Goal: Information Seeking & Learning: Find specific fact

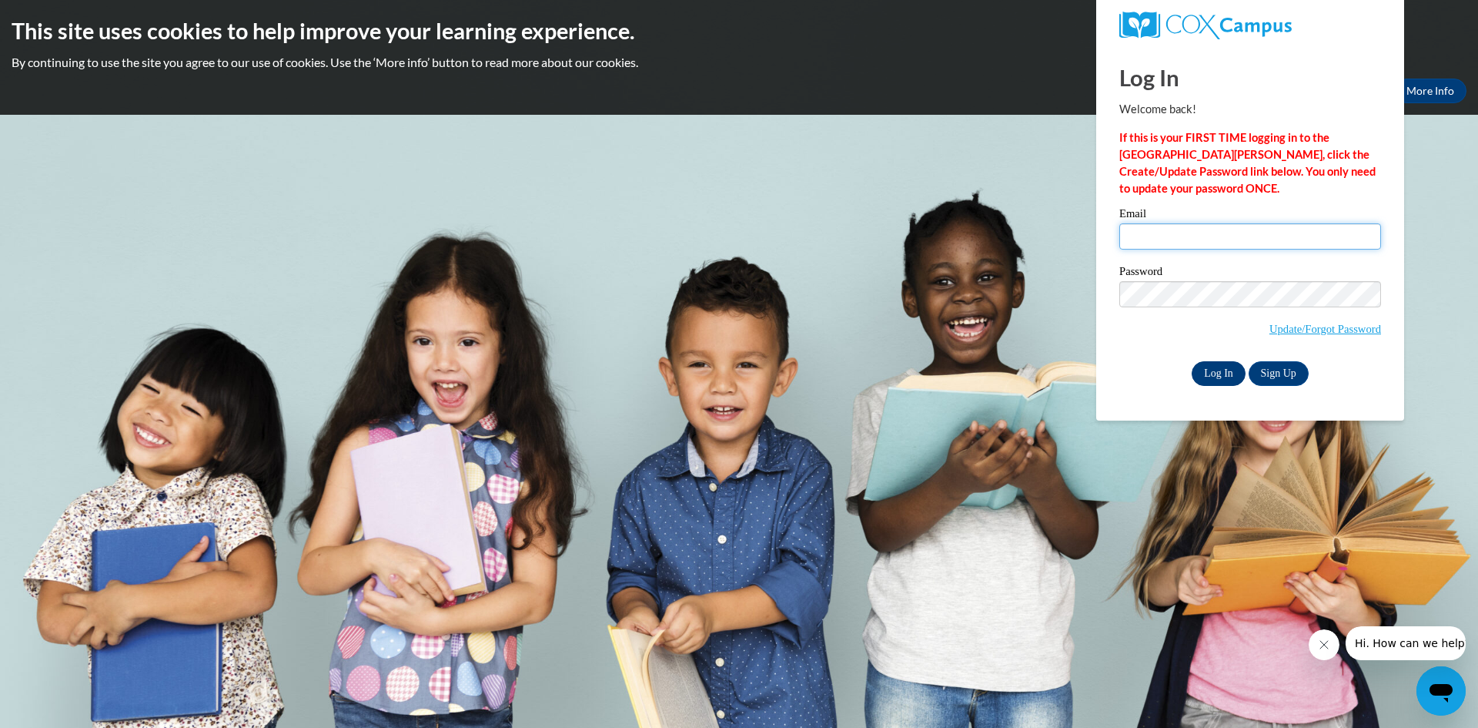
type input "frasiers4@gmail.com"
click at [1210, 373] on input "Log In" at bounding box center [1219, 373] width 54 height 25
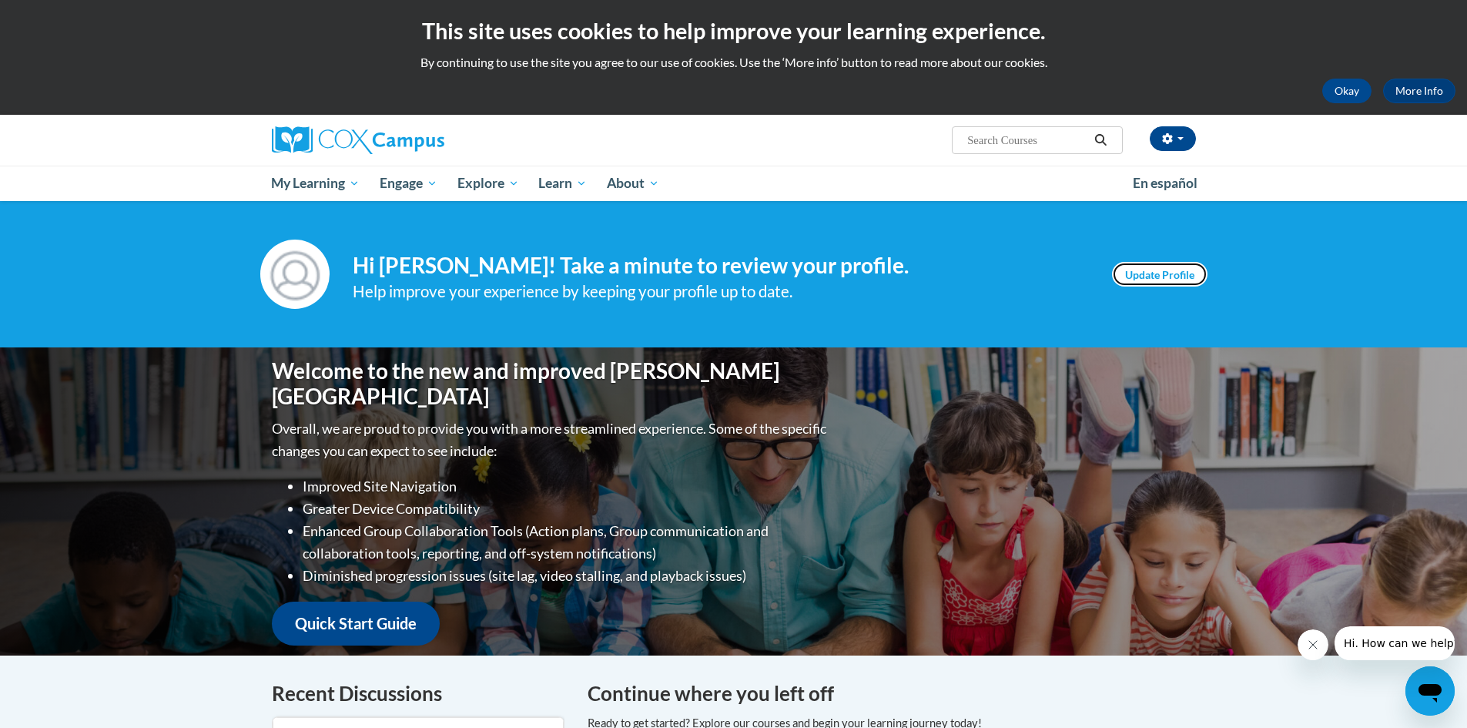
click at [1170, 277] on link "Update Profile" at bounding box center [1159, 274] width 95 height 25
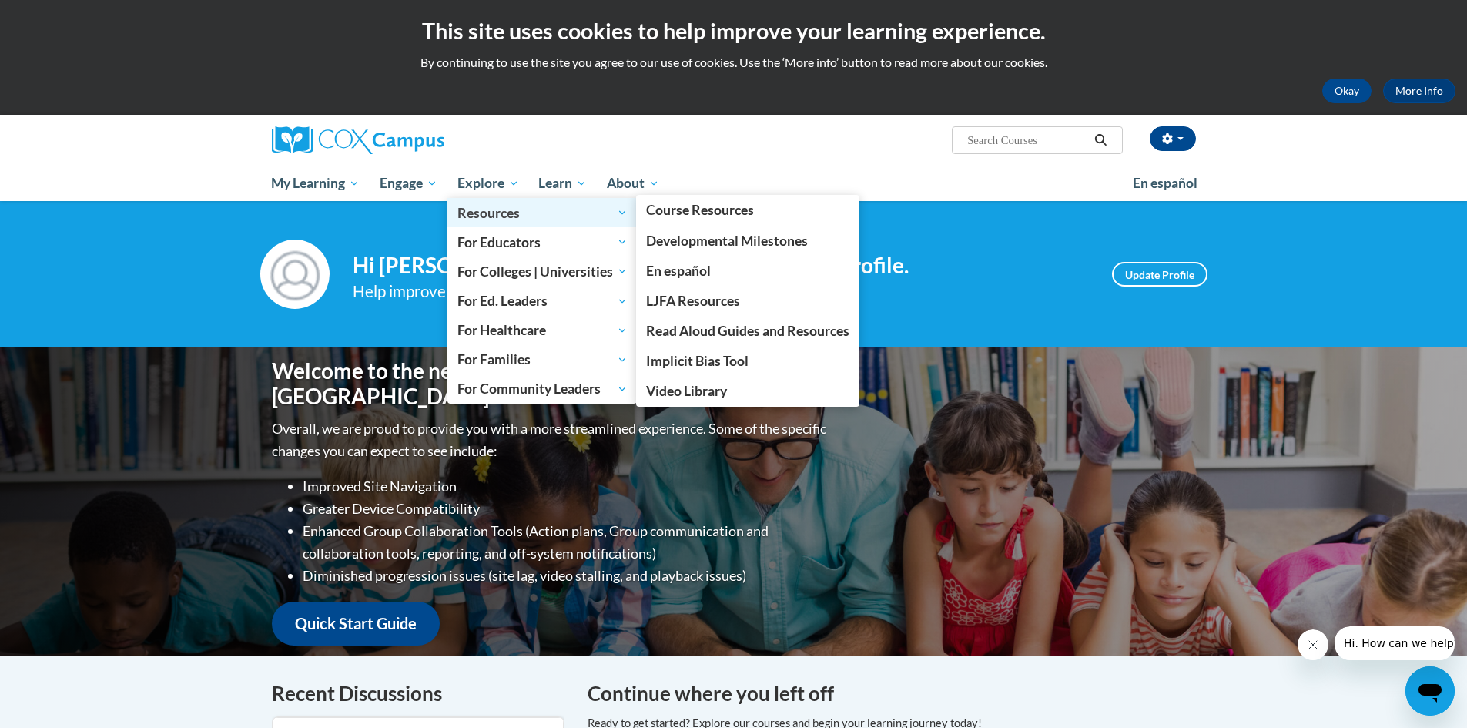
click at [476, 219] on span "Resources" at bounding box center [542, 212] width 170 height 18
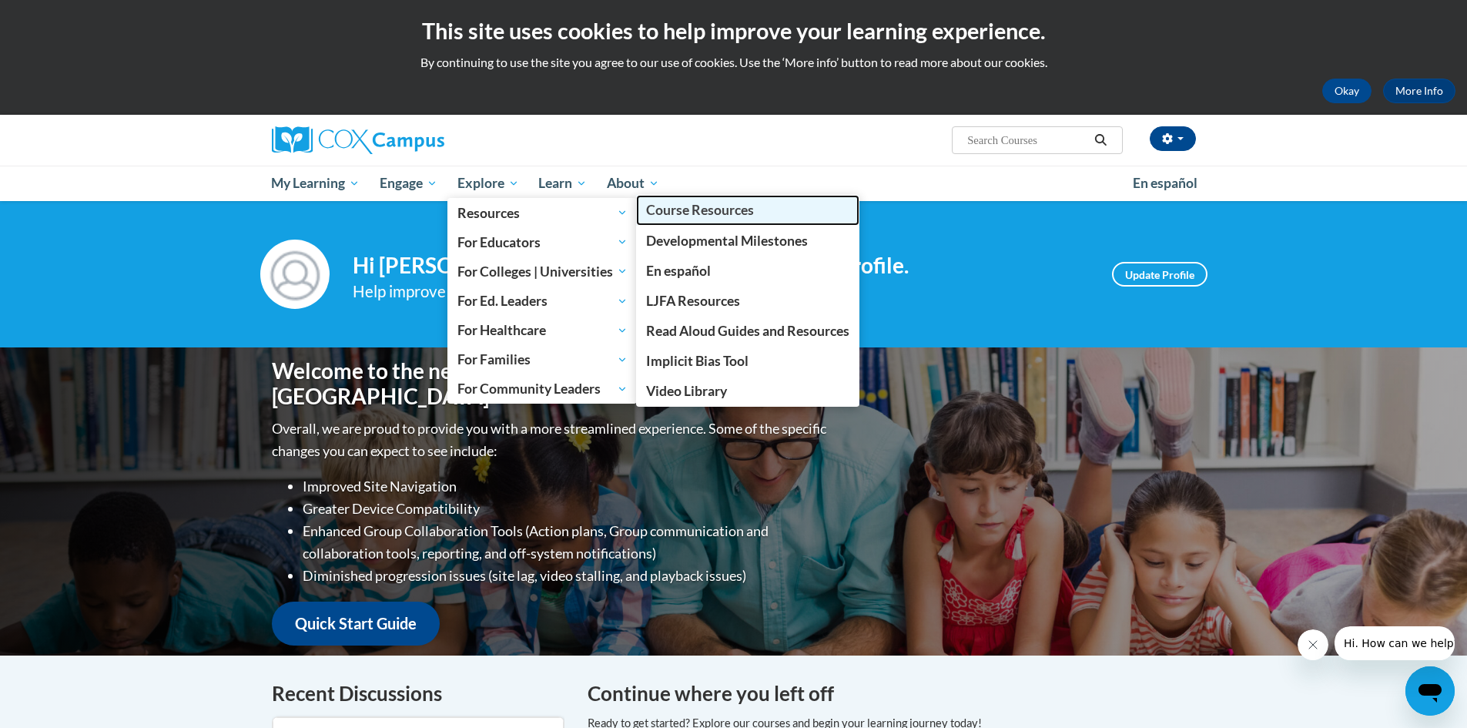
click at [673, 216] on span "Course Resources" at bounding box center [700, 210] width 108 height 16
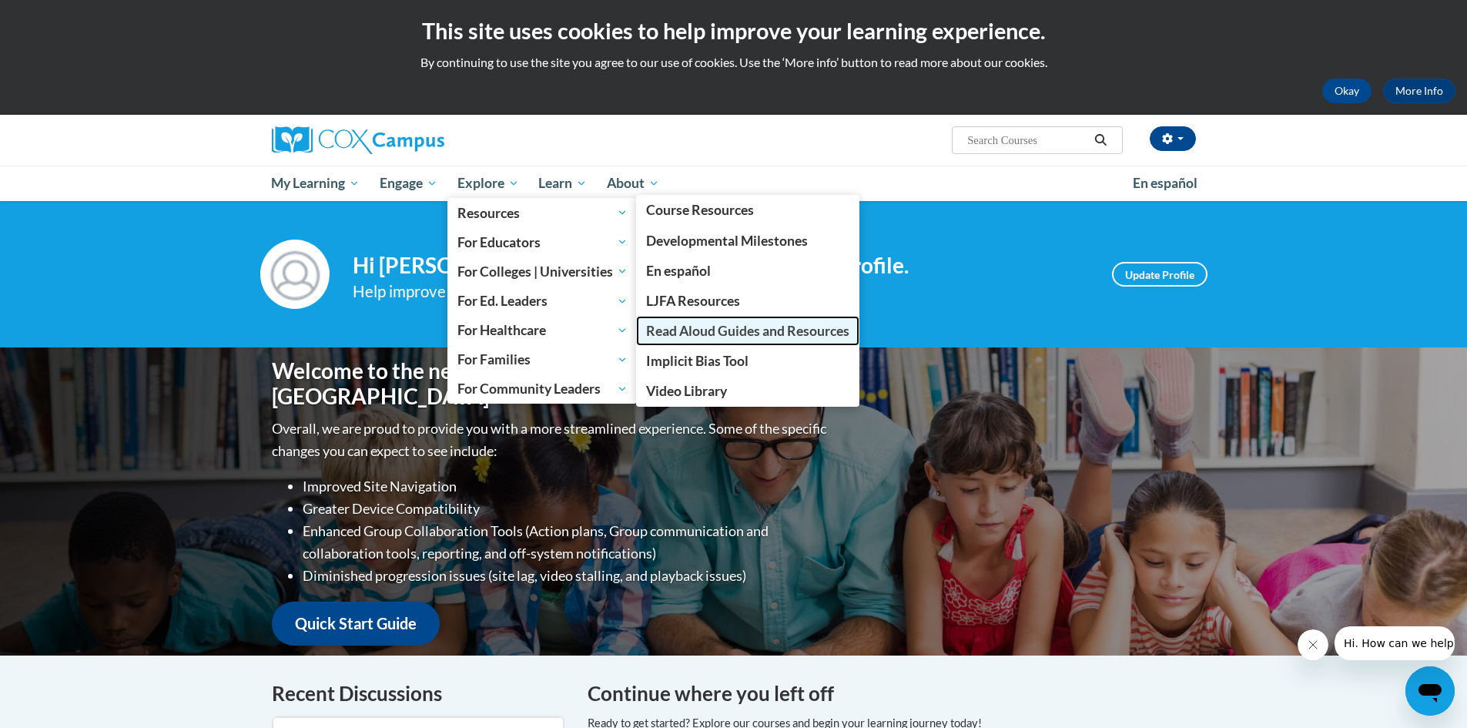
click at [715, 327] on span "Read Aloud Guides and Resources" at bounding box center [747, 331] width 203 height 16
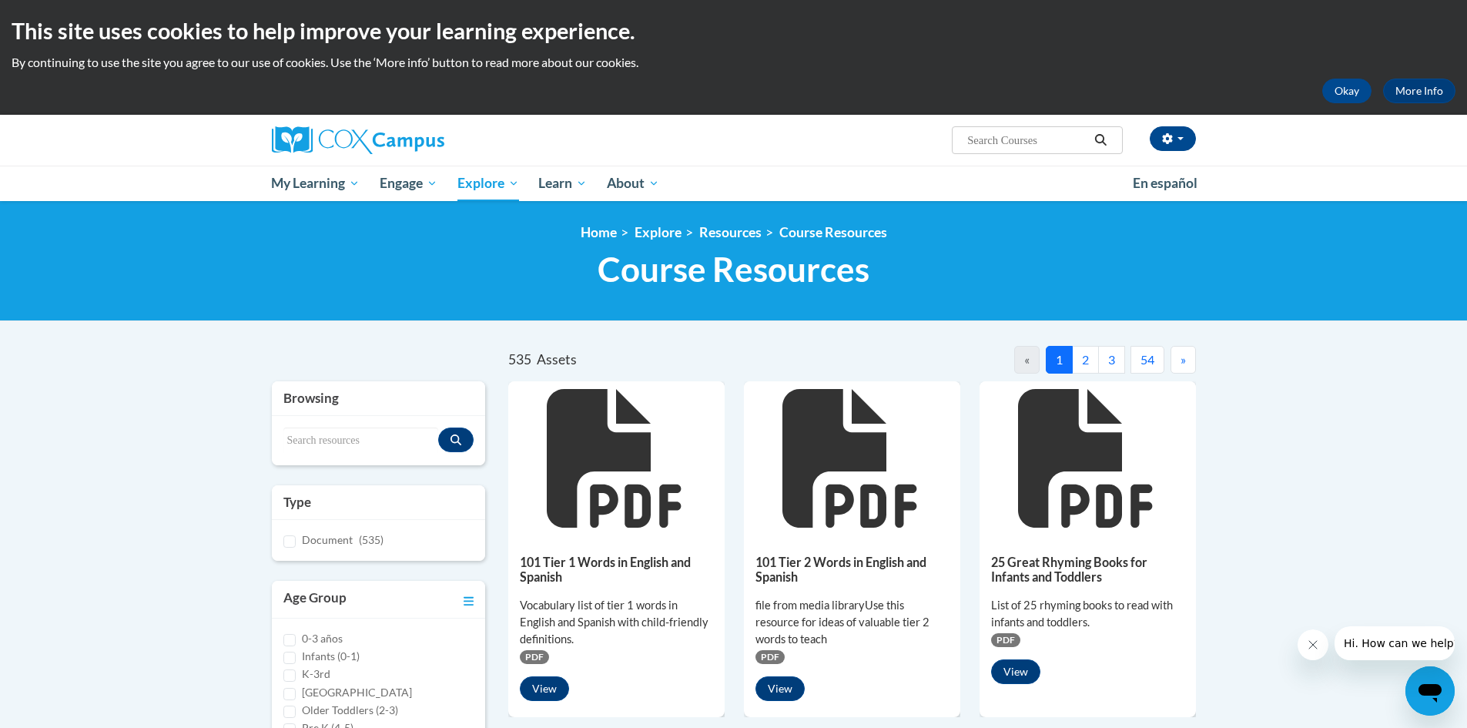
click at [1050, 149] on input "Search..." at bounding box center [1026, 140] width 123 height 18
type input "owl babies"
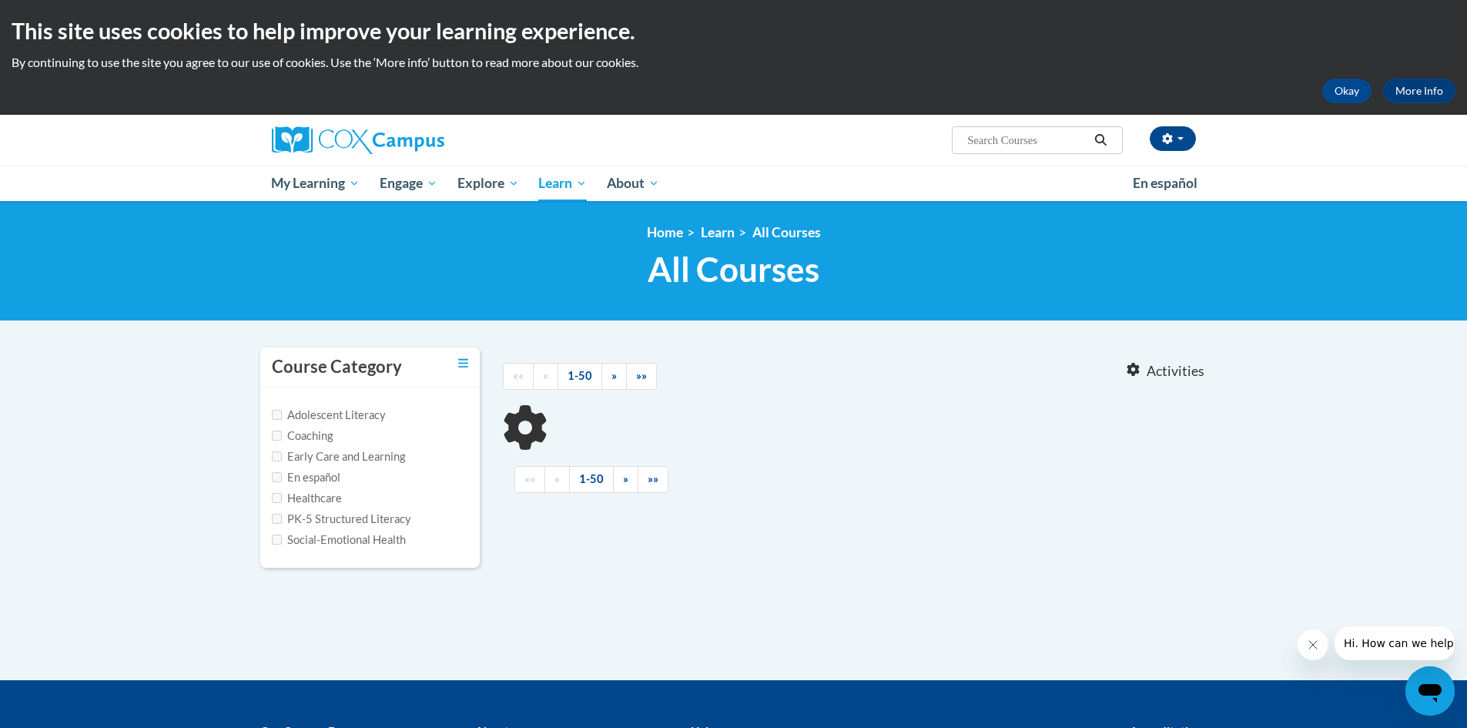
type input "owl babies"
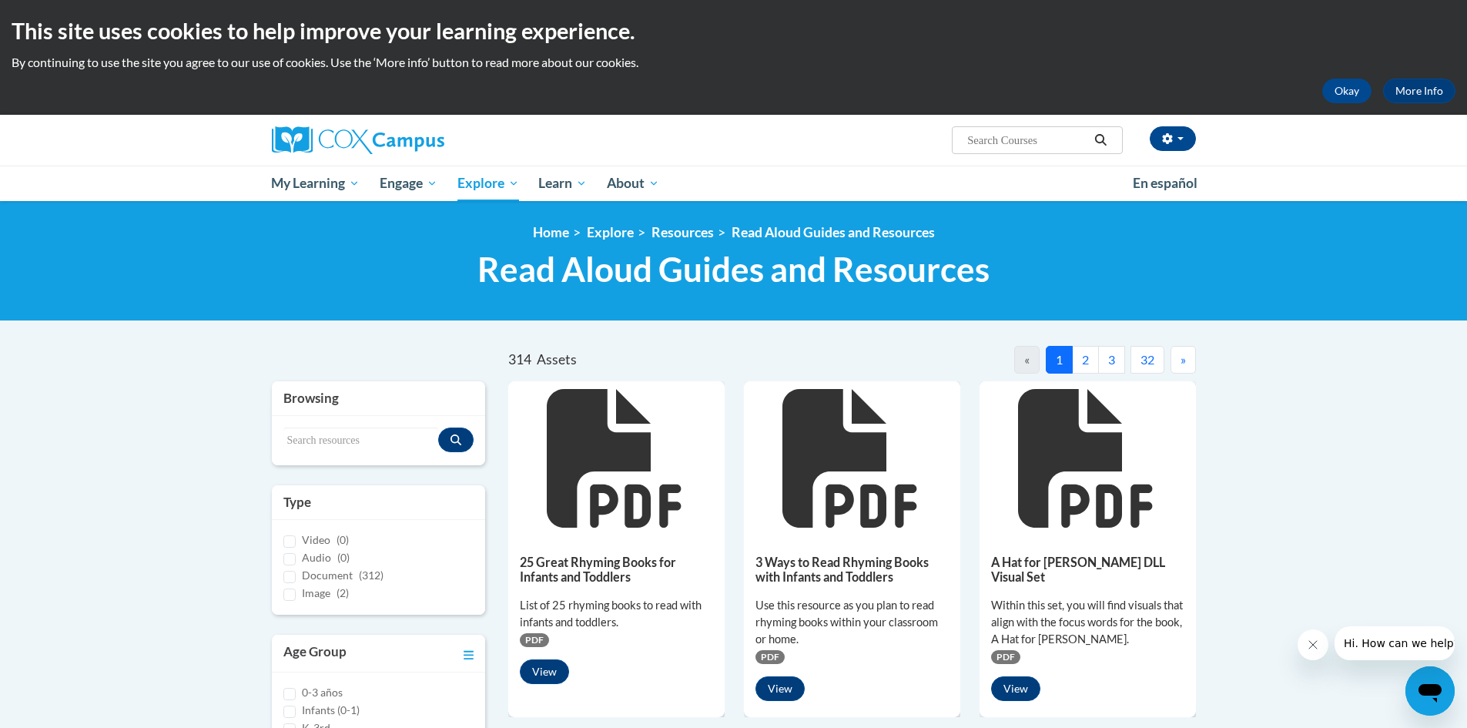
click at [1021, 144] on input "Search..." at bounding box center [1026, 140] width 123 height 18
type input "owl babies"
click at [1099, 144] on icon "Search" at bounding box center [1100, 140] width 14 height 12
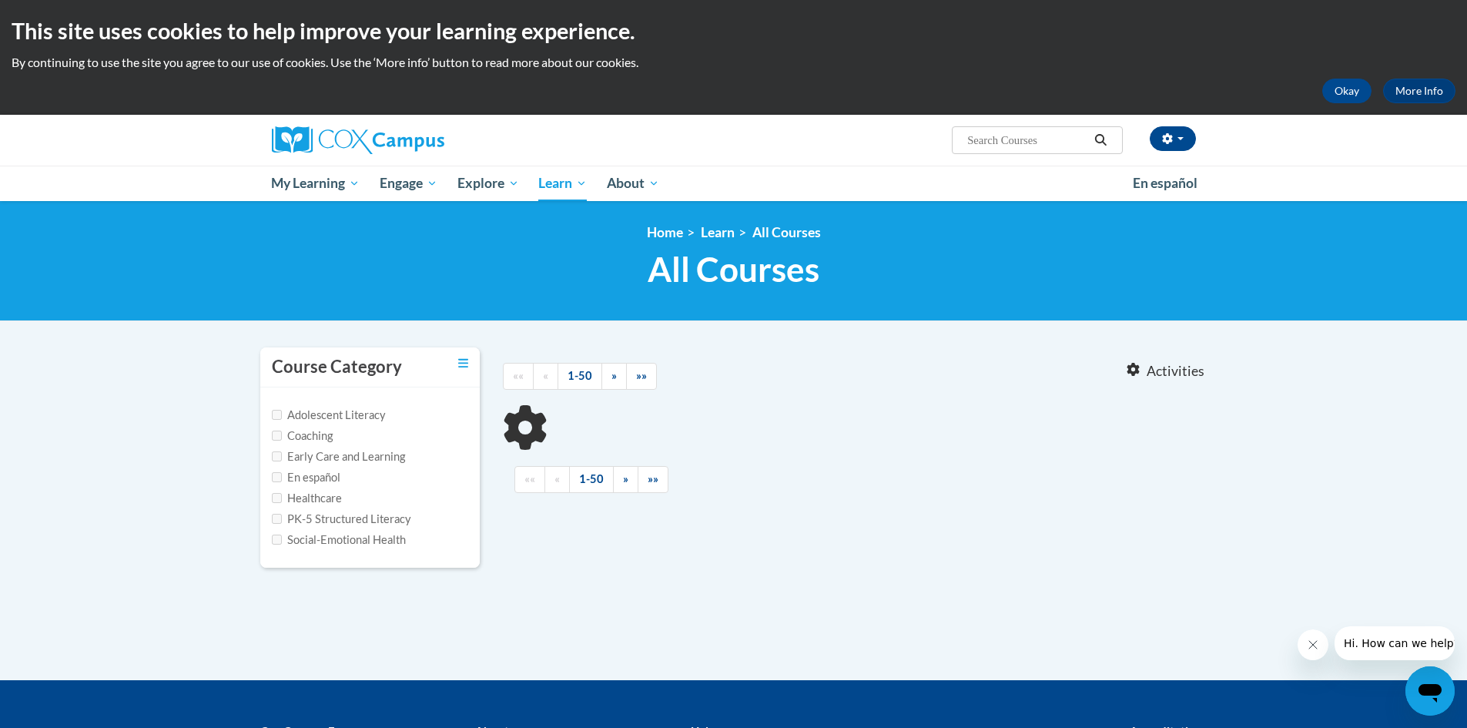
type input "owl babies"
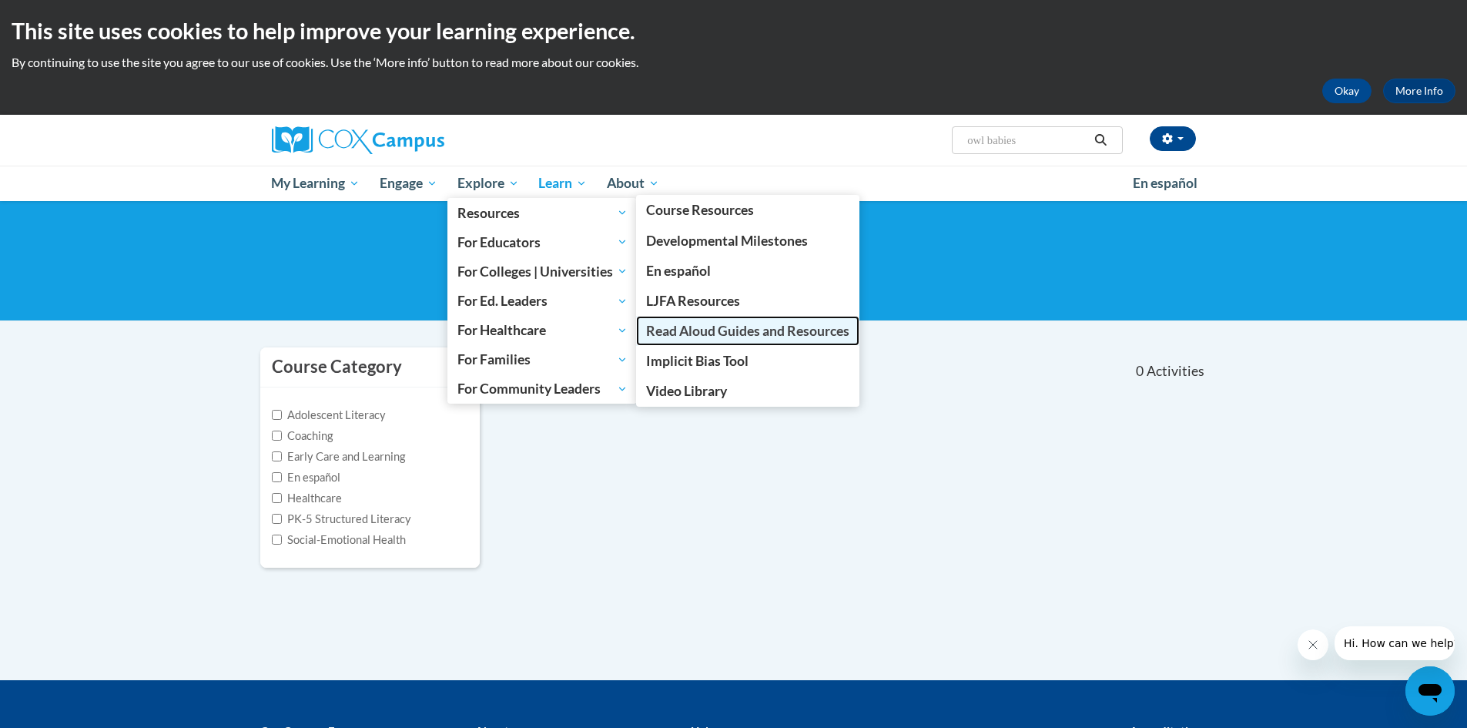
click at [710, 336] on span "Read Aloud Guides and Resources" at bounding box center [747, 331] width 203 height 16
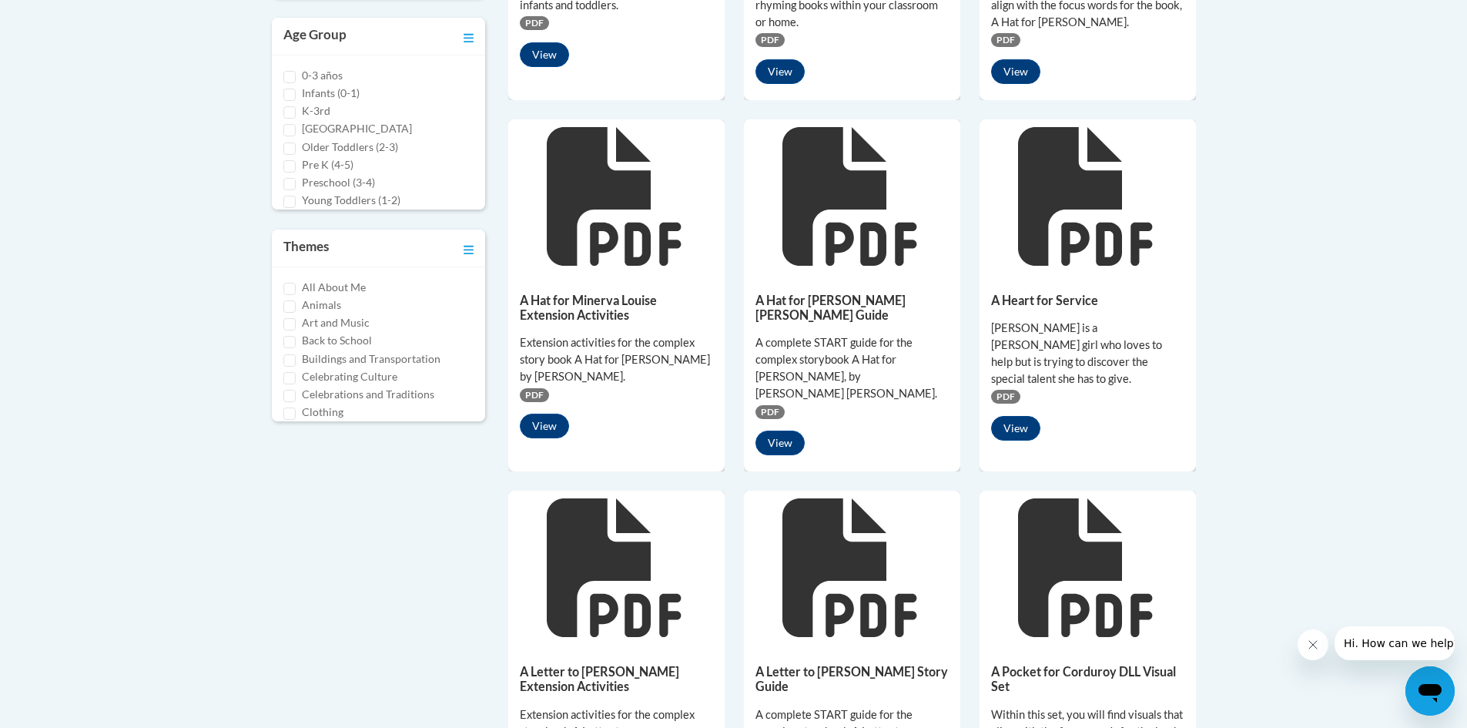
scroll to position [616, 0]
click at [288, 307] on input "Animals" at bounding box center [289, 307] width 12 height 12
checkbox input "true"
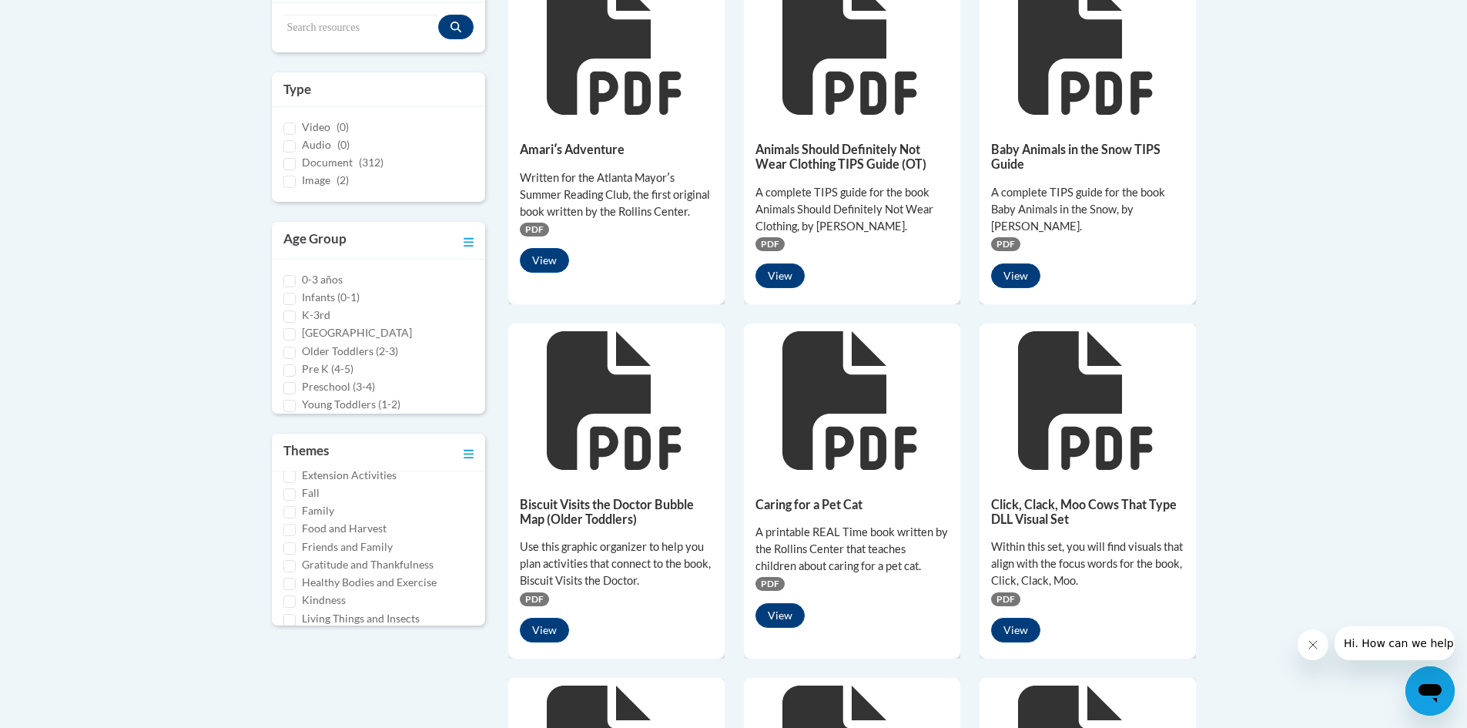
scroll to position [152, 0]
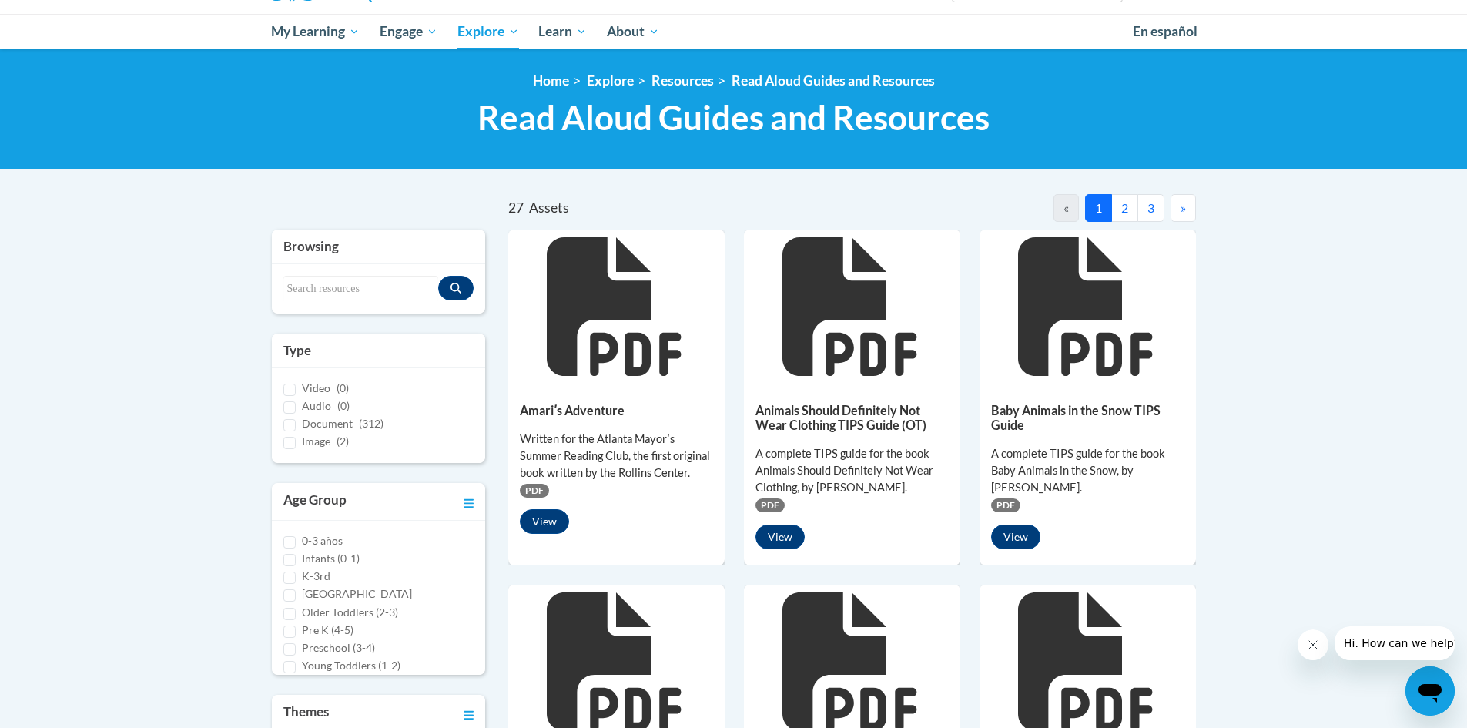
click at [344, 272] on div "Search resources" at bounding box center [379, 288] width 214 height 49
click at [429, 269] on div "Search resources" at bounding box center [379, 288] width 214 height 49
click at [358, 292] on input "Search resources" at bounding box center [361, 289] width 156 height 26
type input "owl babies"
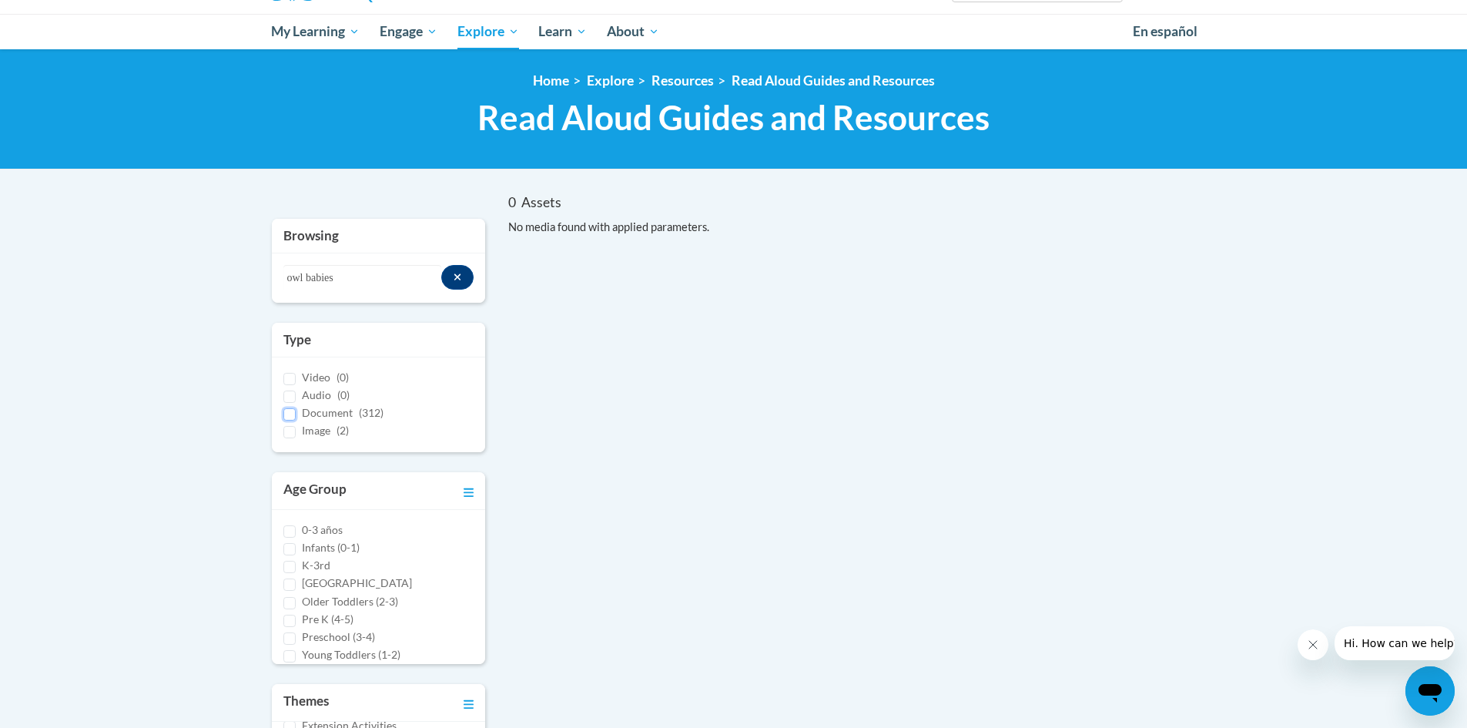
click at [293, 415] on input "Document (312)" at bounding box center [289, 414] width 12 height 12
checkbox input "true"
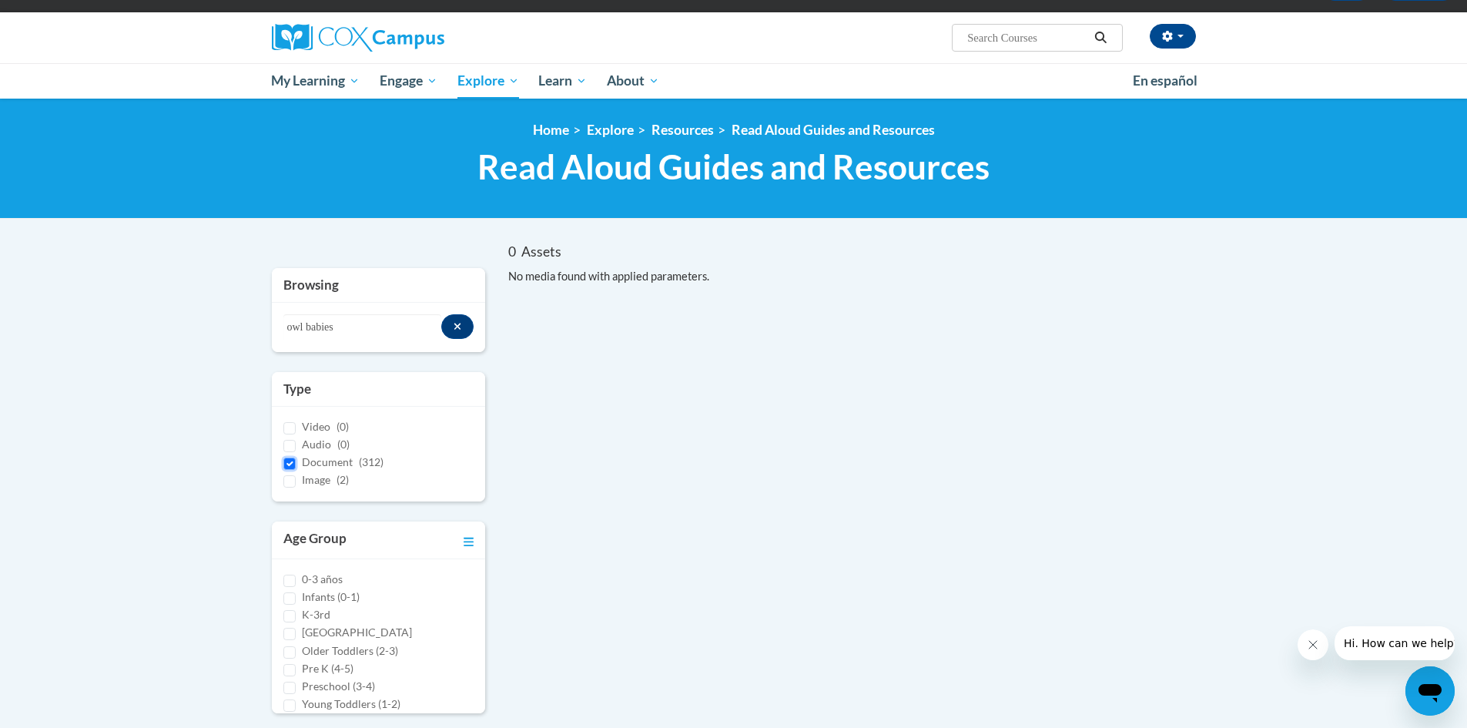
scroll to position [75, 0]
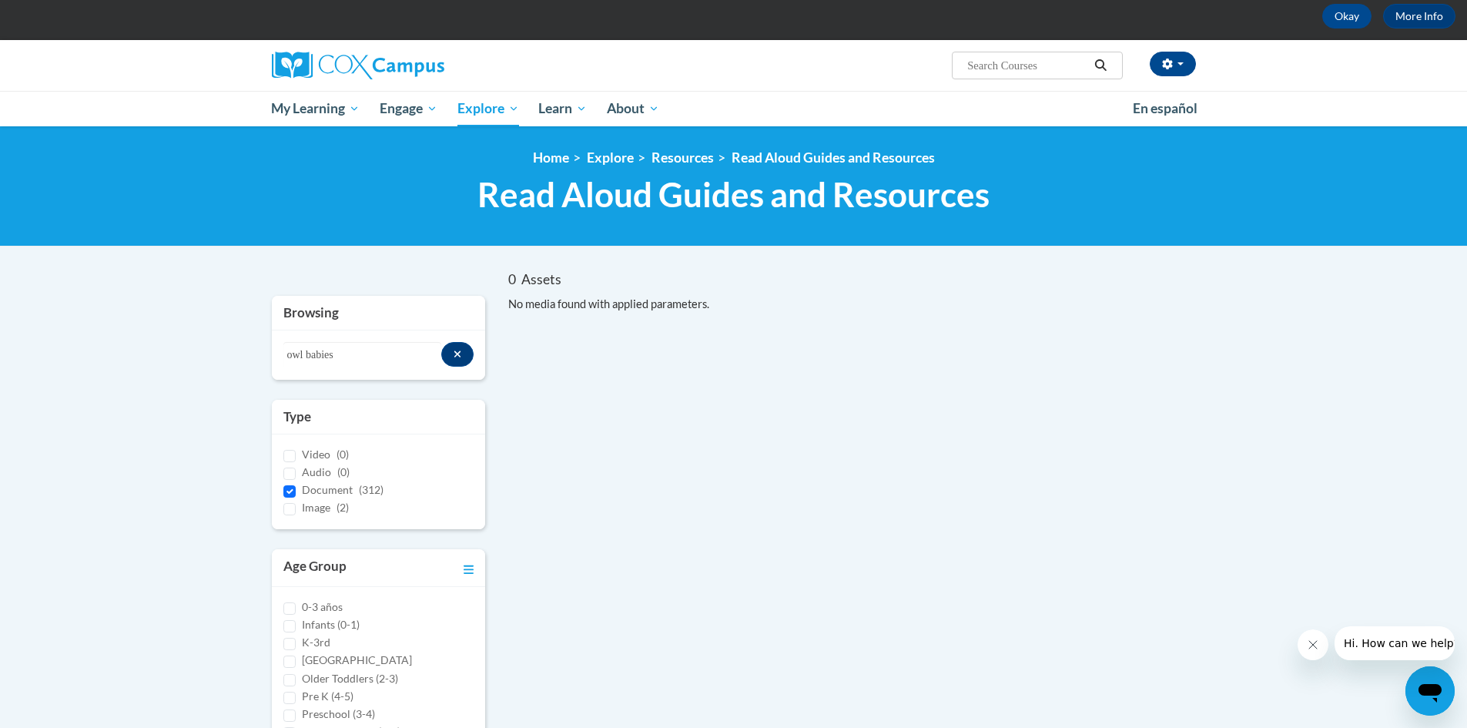
drag, startPoint x: 671, startPoint y: 455, endPoint x: 584, endPoint y: 441, distance: 88.9
click at [584, 441] on div "0 Assets « » Browsing Search resources owl babies Type Video (0) (0)" at bounding box center [734, 621] width 970 height 701
drag, startPoint x: 338, startPoint y: 355, endPoint x: 263, endPoint y: 355, distance: 74.7
click at [263, 355] on div "Browsing Search resources owl babies Type Video (0) Audio (0) Document (312) Im…" at bounding box center [378, 634] width 237 height 677
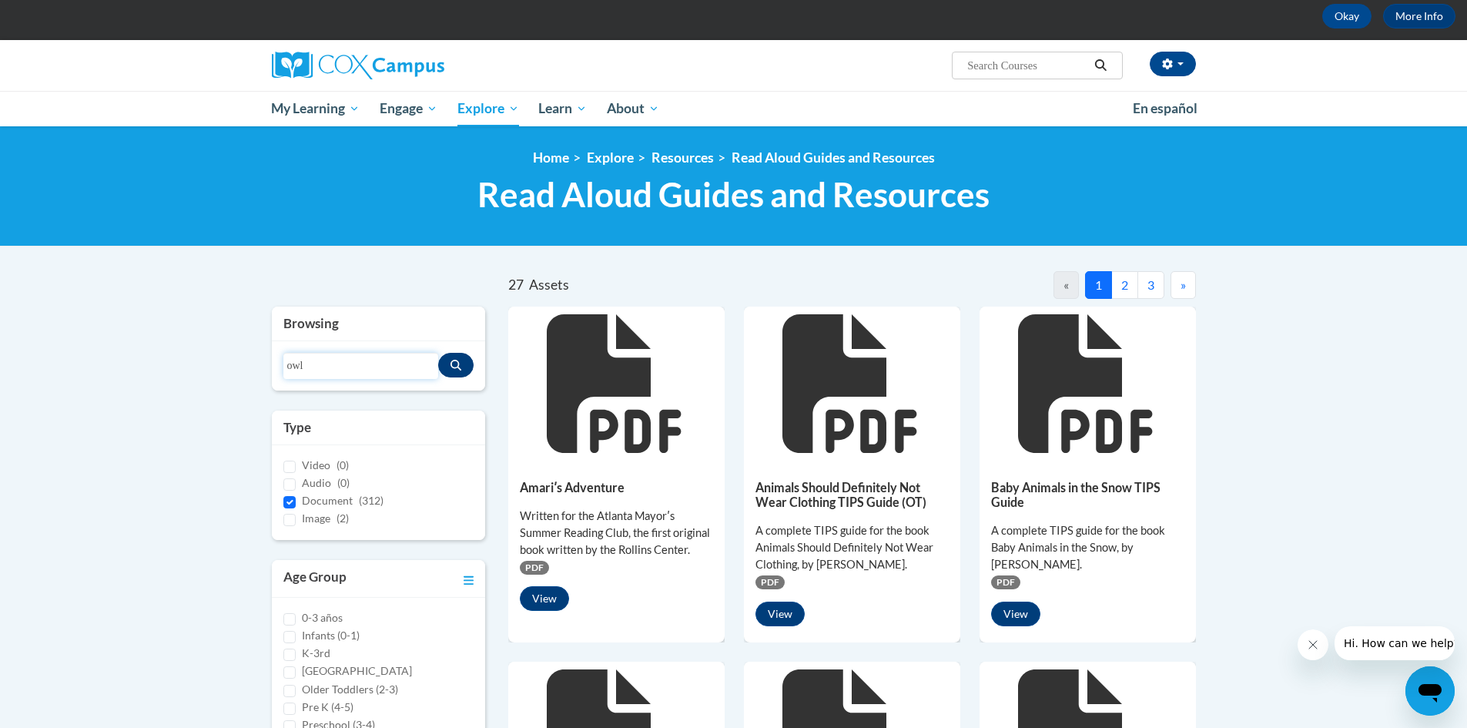
type input "owl"
click at [449, 370] on button "Search resources" at bounding box center [455, 365] width 35 height 25
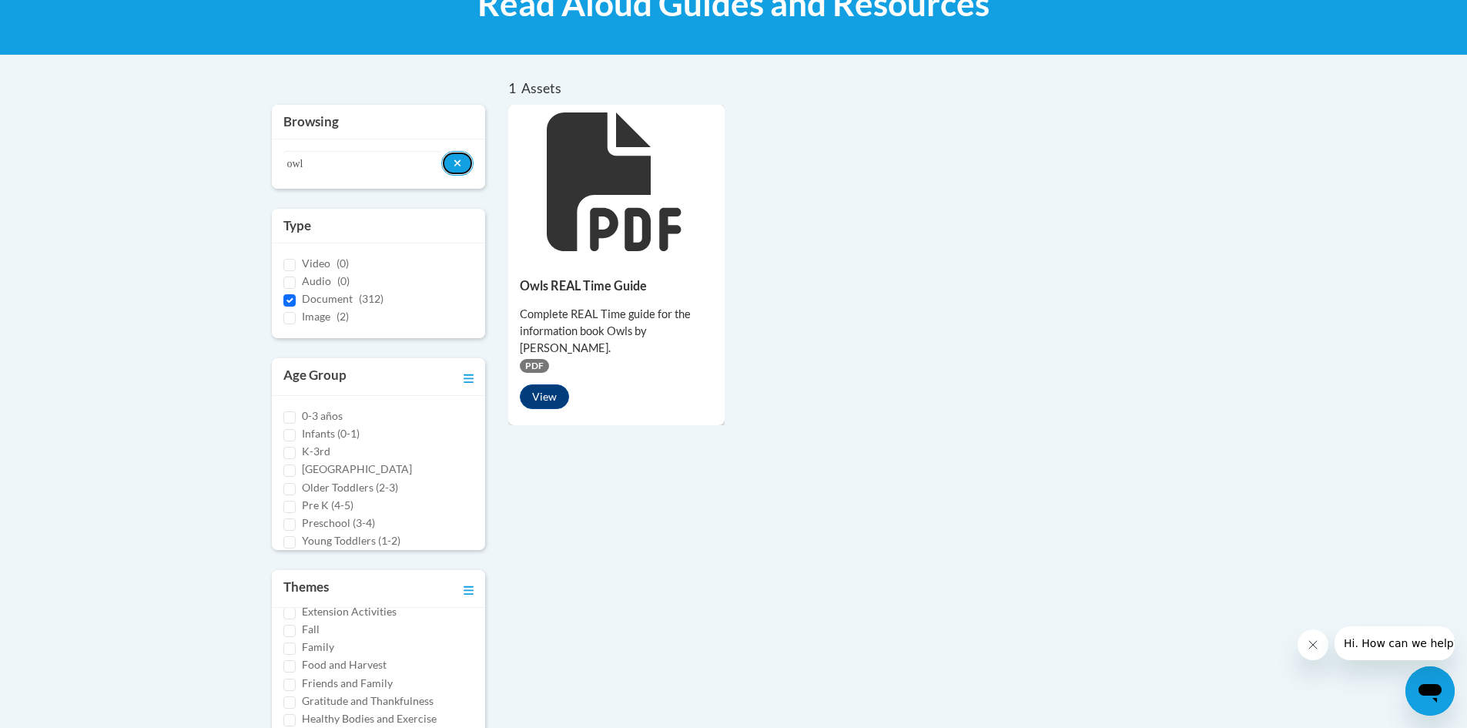
scroll to position [229, 0]
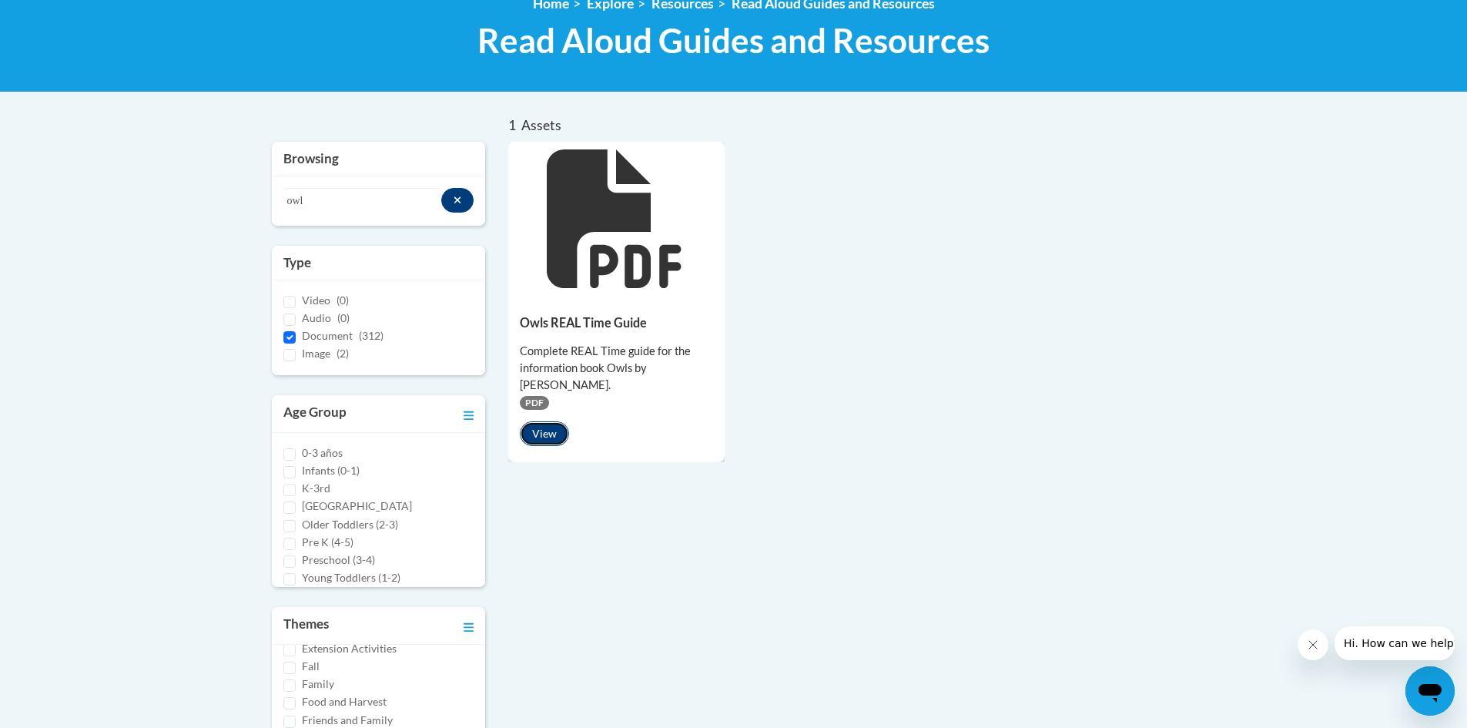
click at [538, 433] on button "View" at bounding box center [544, 433] width 49 height 25
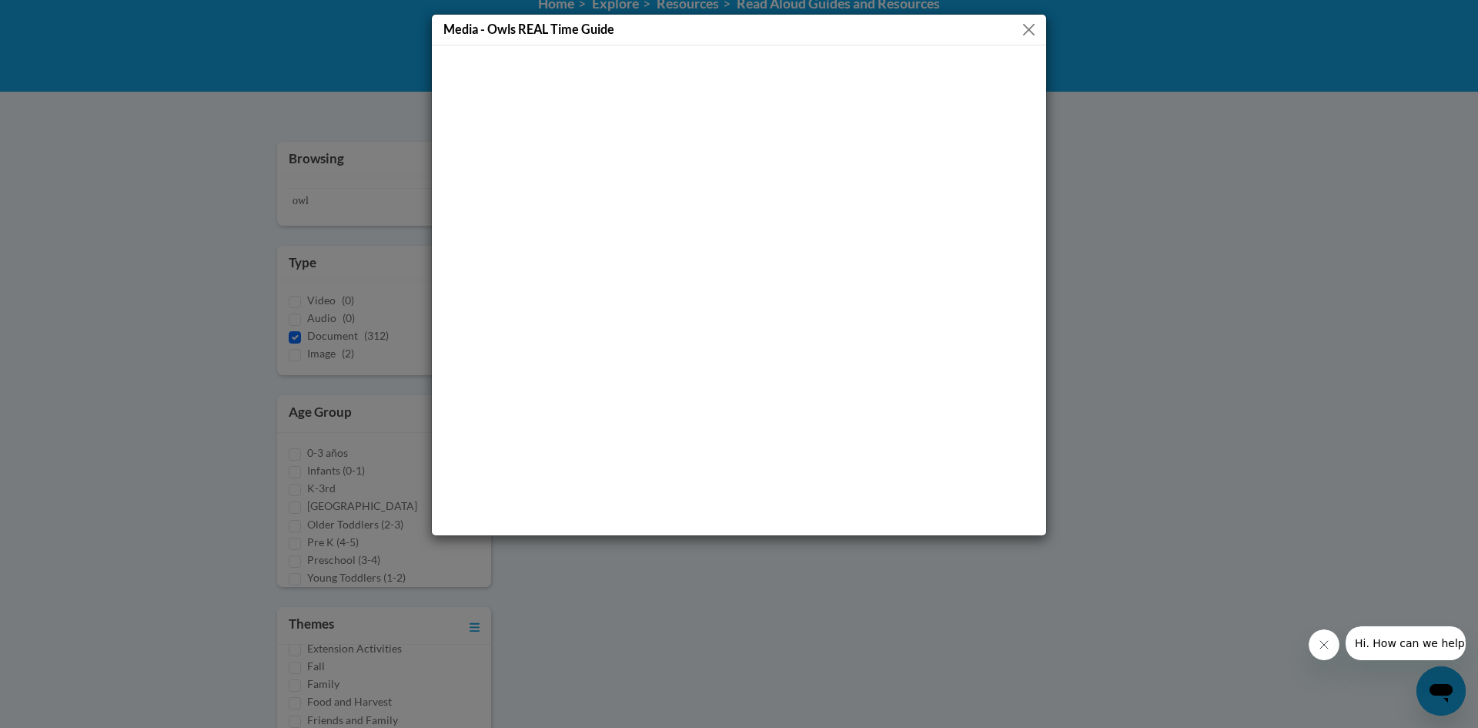
click at [1029, 36] on button "Close" at bounding box center [1028, 29] width 19 height 19
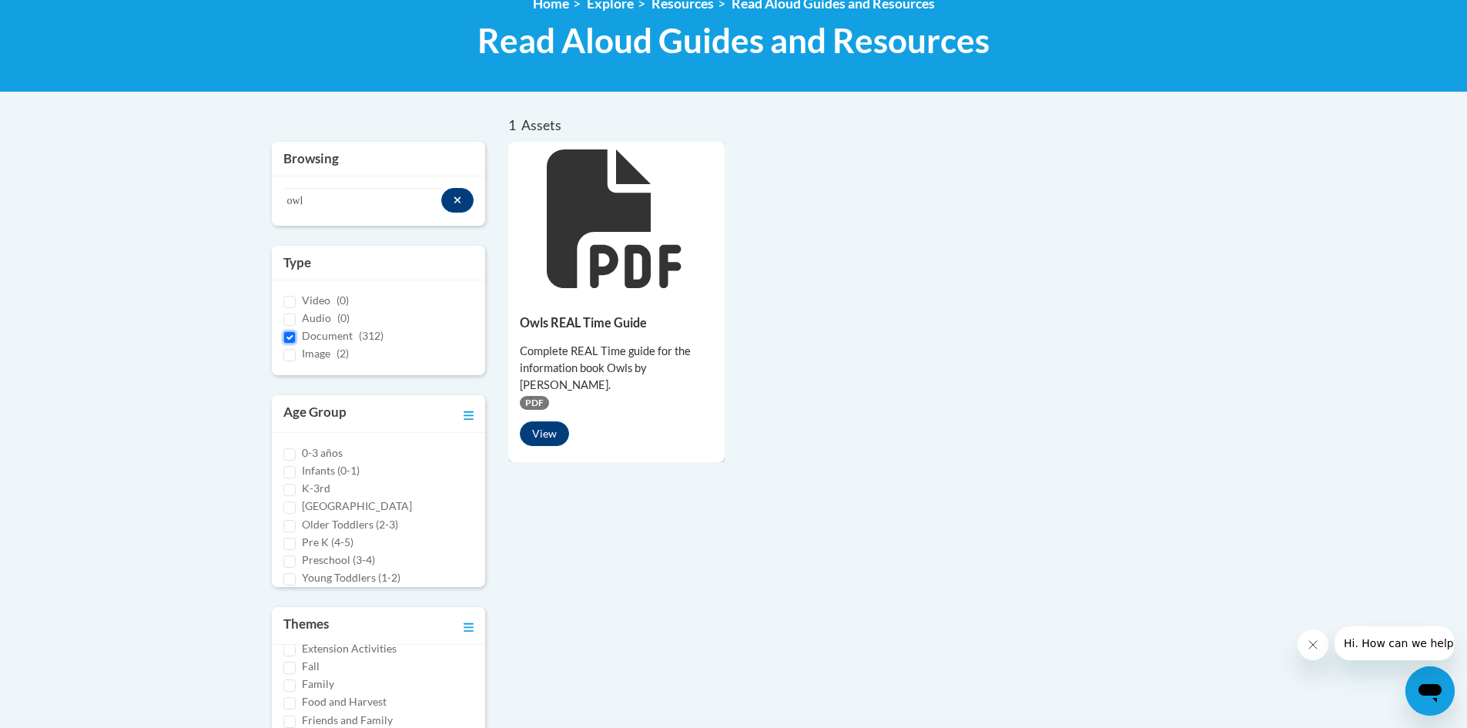
click at [287, 339] on input "Document (312)" at bounding box center [289, 337] width 12 height 12
click at [286, 336] on input "Document (312)" at bounding box center [289, 337] width 12 height 12
checkbox input "true"
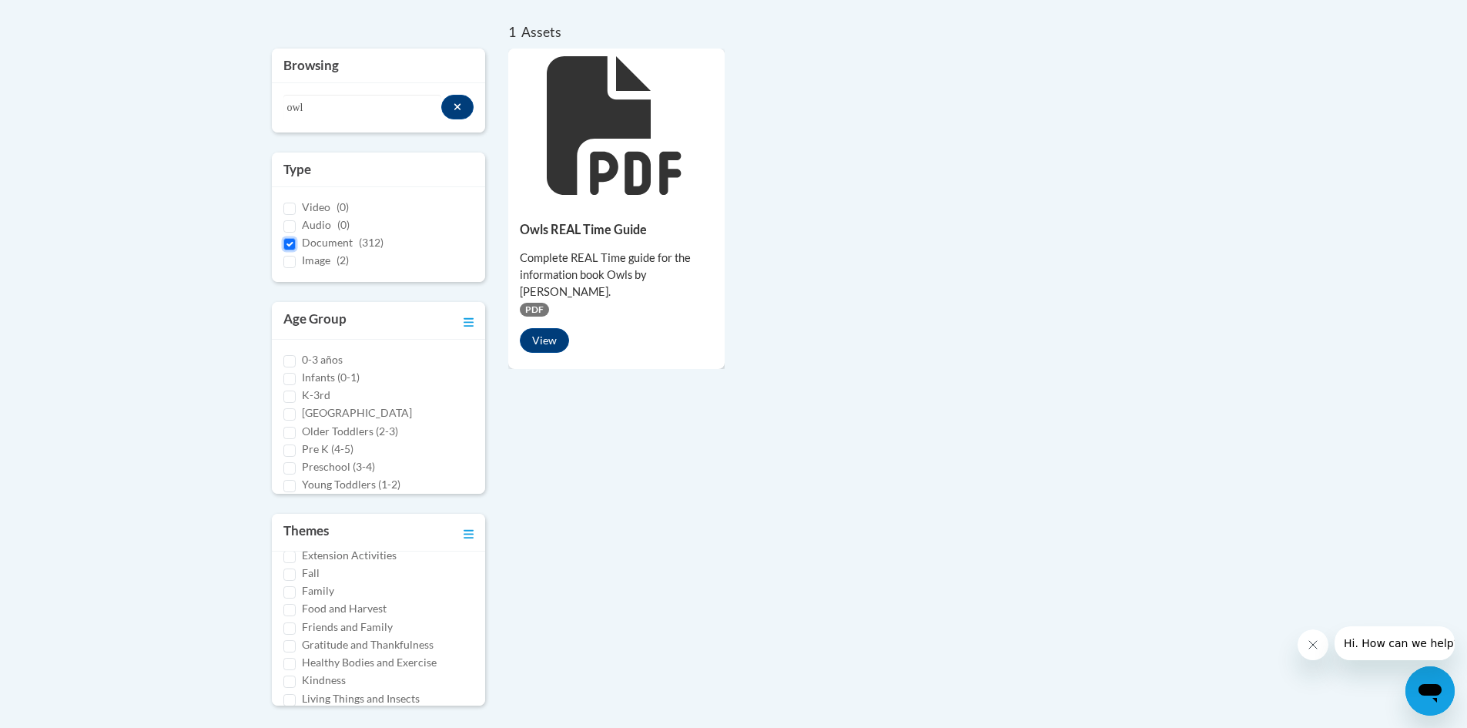
scroll to position [460, 0]
